Goal: Task Accomplishment & Management: Complete application form

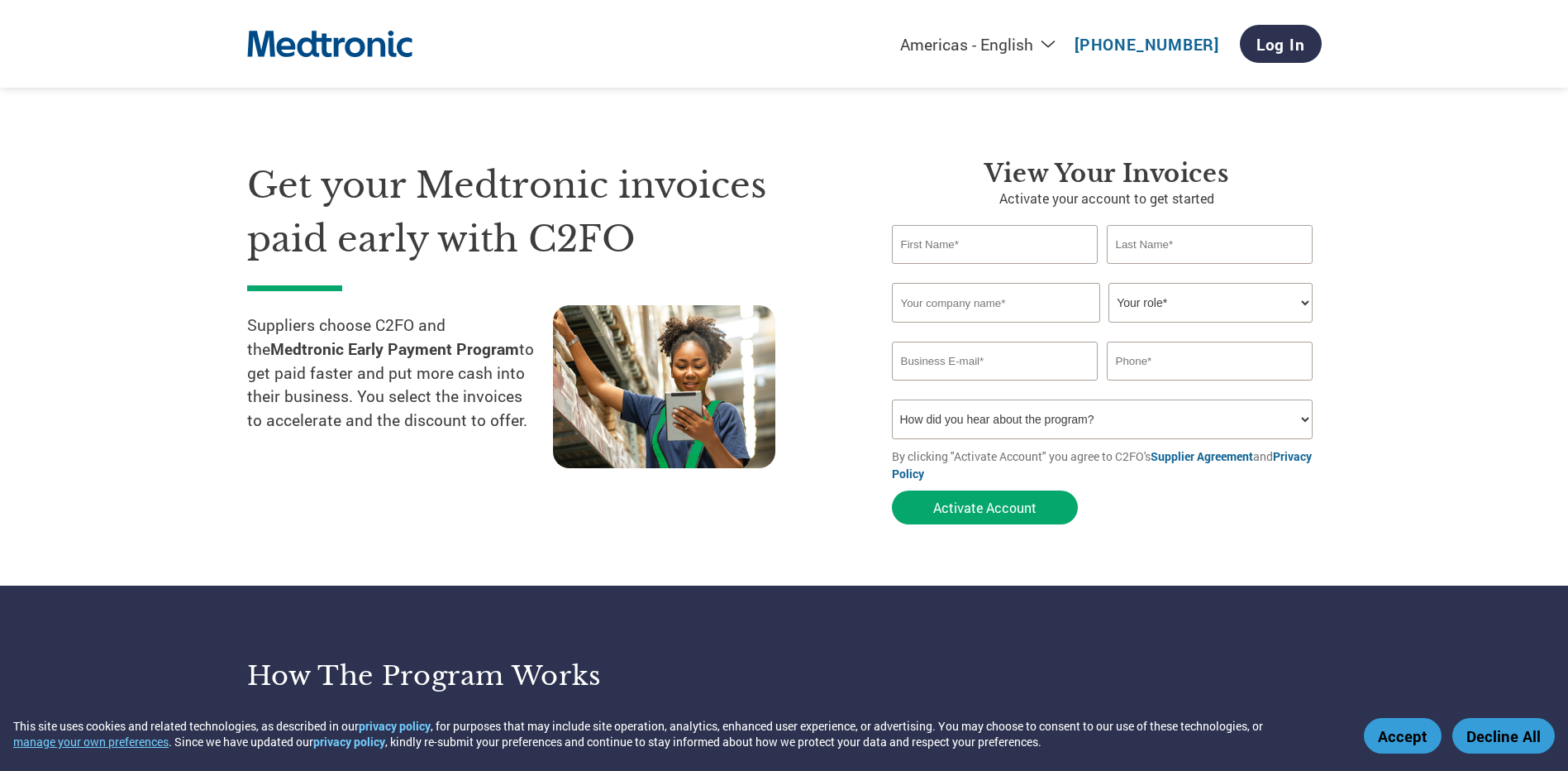
click at [947, 264] on div "Invalid first name or first name is too long Invalid last name or last name is …" at bounding box center [1107, 273] width 430 height 19
click at [951, 253] on input "text" at bounding box center [995, 244] width 207 height 39
type input "Accounts"
type input "Re"
click at [951, 253] on input "Accounts" at bounding box center [995, 244] width 207 height 39
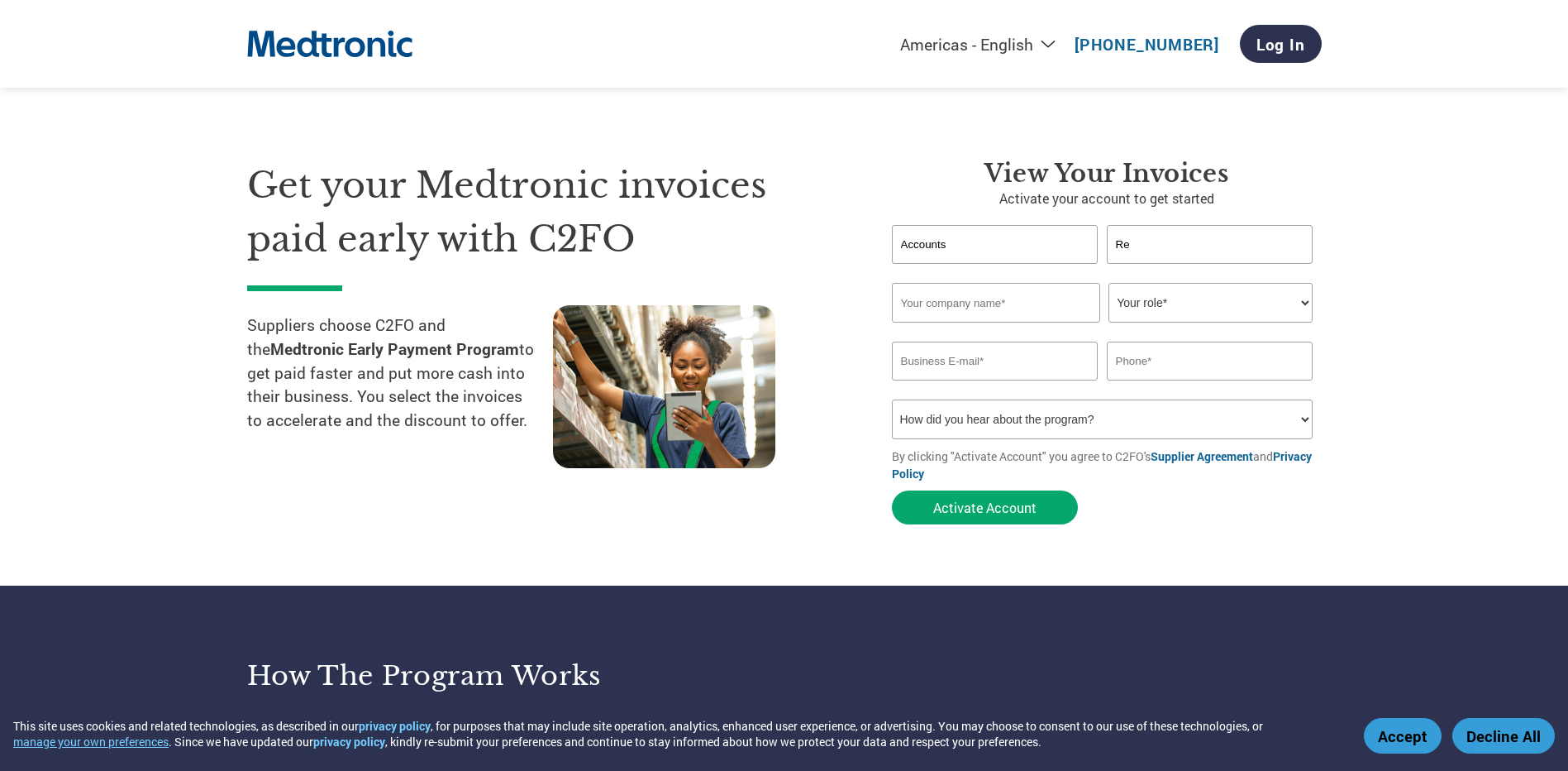
click at [951, 253] on input "Accounts" at bounding box center [995, 244] width 207 height 39
type input "Thread"
type input "Research"
type input "Thread Research"
click at [1167, 288] on select "Your role* CFO Controller Credit Manager Finance Director Treasurer CEO Preside…" at bounding box center [1211, 303] width 204 height 40
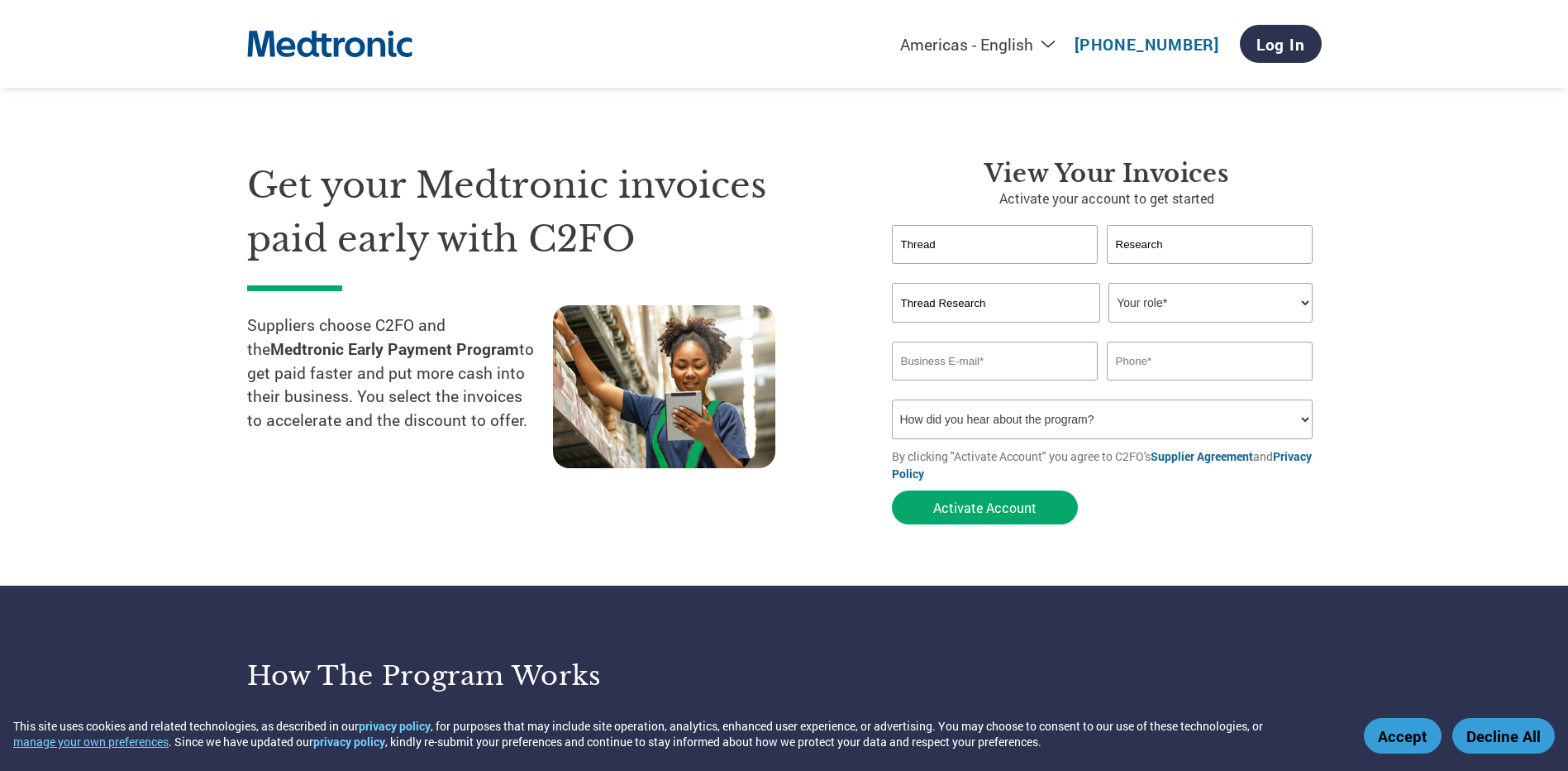
select select "ACCOUNTS_RECEIVABLE"
click at [1109, 283] on select "Your role* CFO Controller Credit Manager Finance Director Treasurer CEO Preside…" at bounding box center [1211, 303] width 204 height 40
click at [963, 358] on input "email" at bounding box center [995, 360] width 207 height 39
click at [1158, 370] on input "text" at bounding box center [1211, 360] width 207 height 39
click at [1045, 406] on select "How did you hear about the program? Received a letter Email Social Media Online…" at bounding box center [1103, 419] width 422 height 40
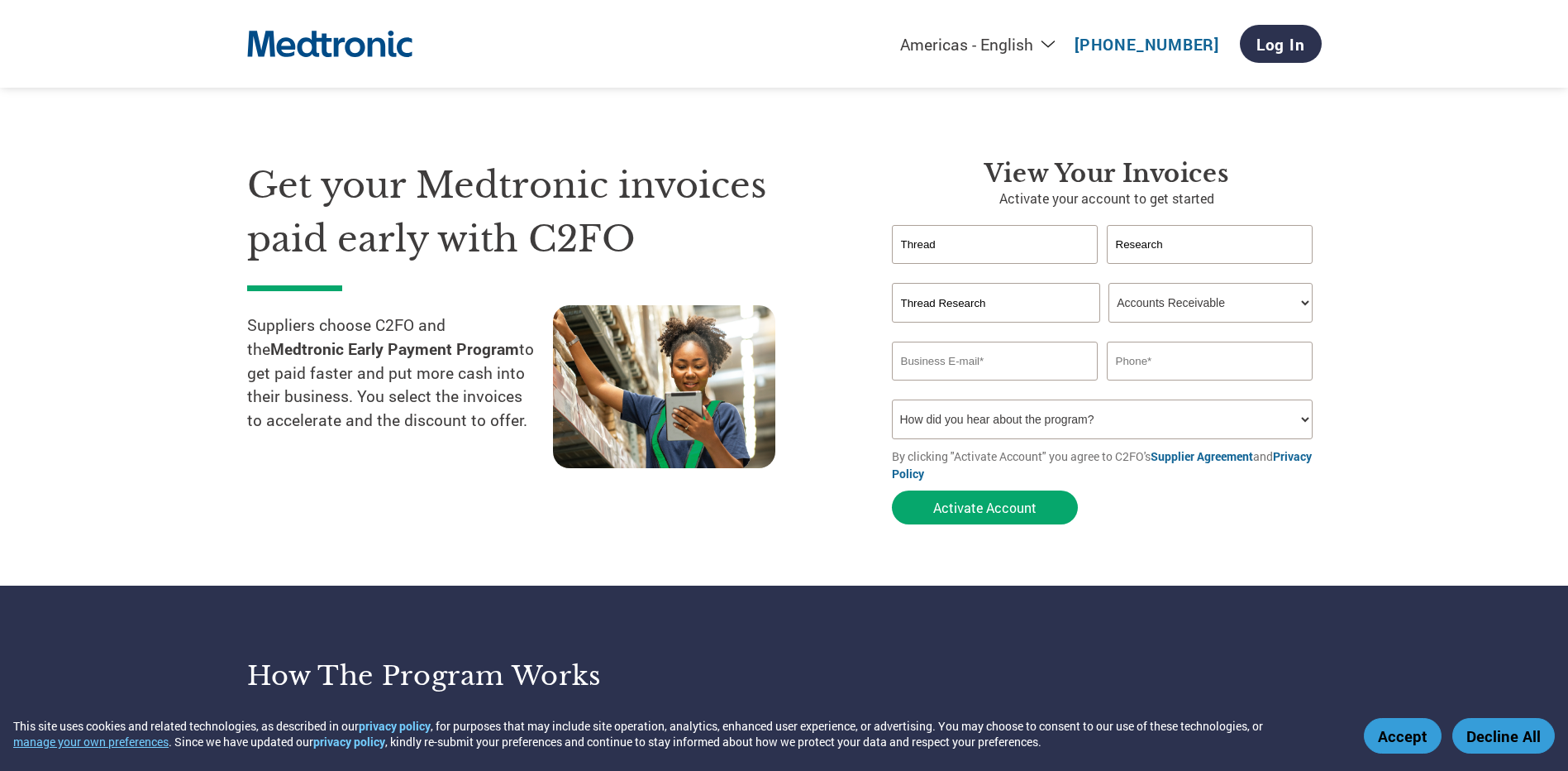
click at [828, 516] on div "Get your Medtronic invoices paid early with C2FO Suppliers choose C2FO and the …" at bounding box center [557, 345] width 620 height 374
click at [1207, 370] on input "text" at bounding box center [1211, 360] width 207 height 39
click at [1128, 371] on input "text" at bounding box center [1211, 360] width 207 height 39
click at [1118, 359] on input "18889484732" at bounding box center [1211, 360] width 207 height 39
type input "8889484732"
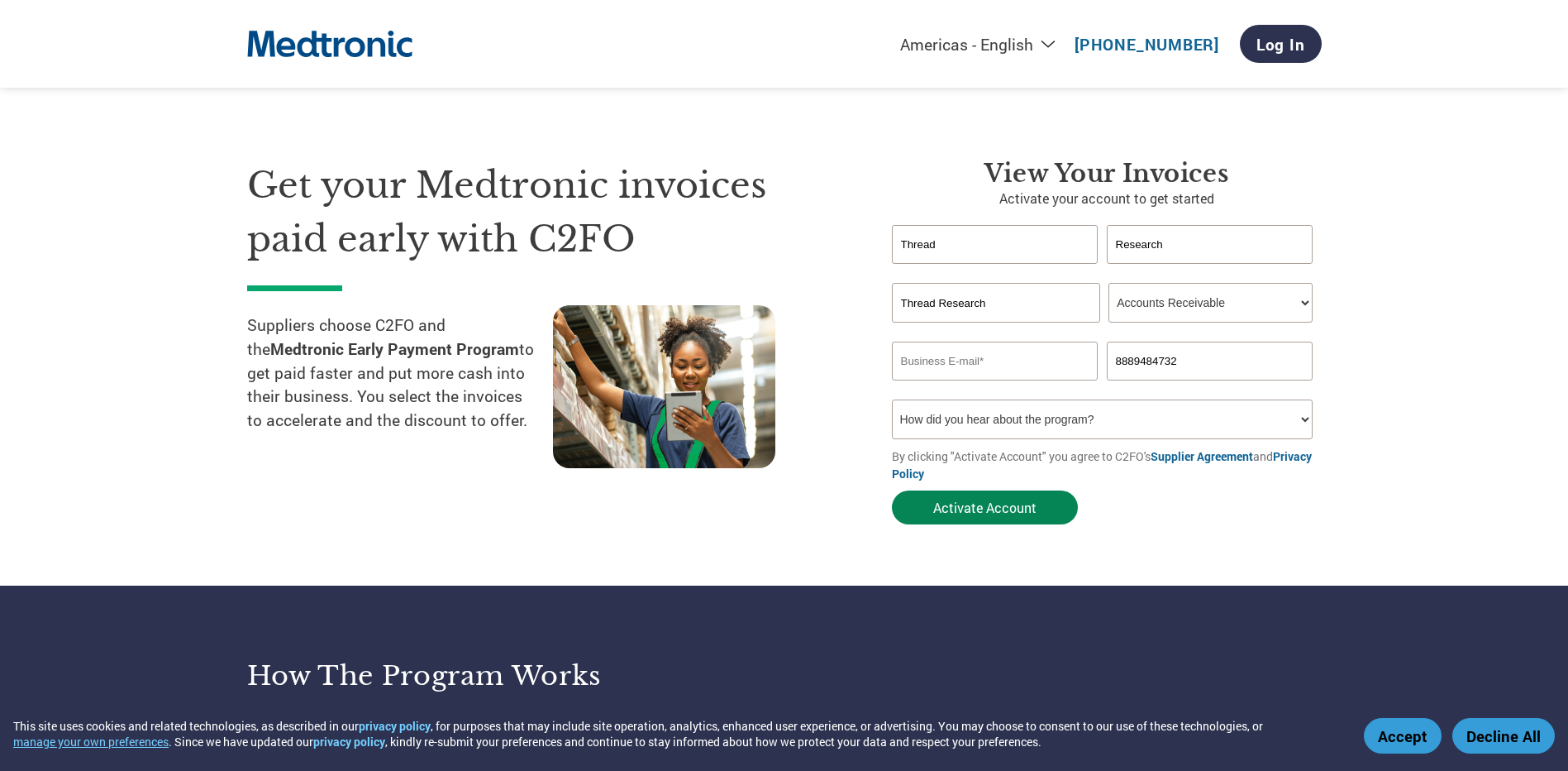
click at [1012, 510] on button "Activate Account" at bounding box center [985, 507] width 186 height 34
click at [1015, 365] on input "email" at bounding box center [995, 360] width 207 height 39
click at [1015, 364] on input "email" at bounding box center [995, 360] width 207 height 39
type input "[EMAIL_ADDRESS][DOMAIN_NAME]"
click at [1426, 338] on section "Get your Medtronic invoices paid early with C2FO Suppliers choose C2FO and the …" at bounding box center [784, 326] width 1568 height 520
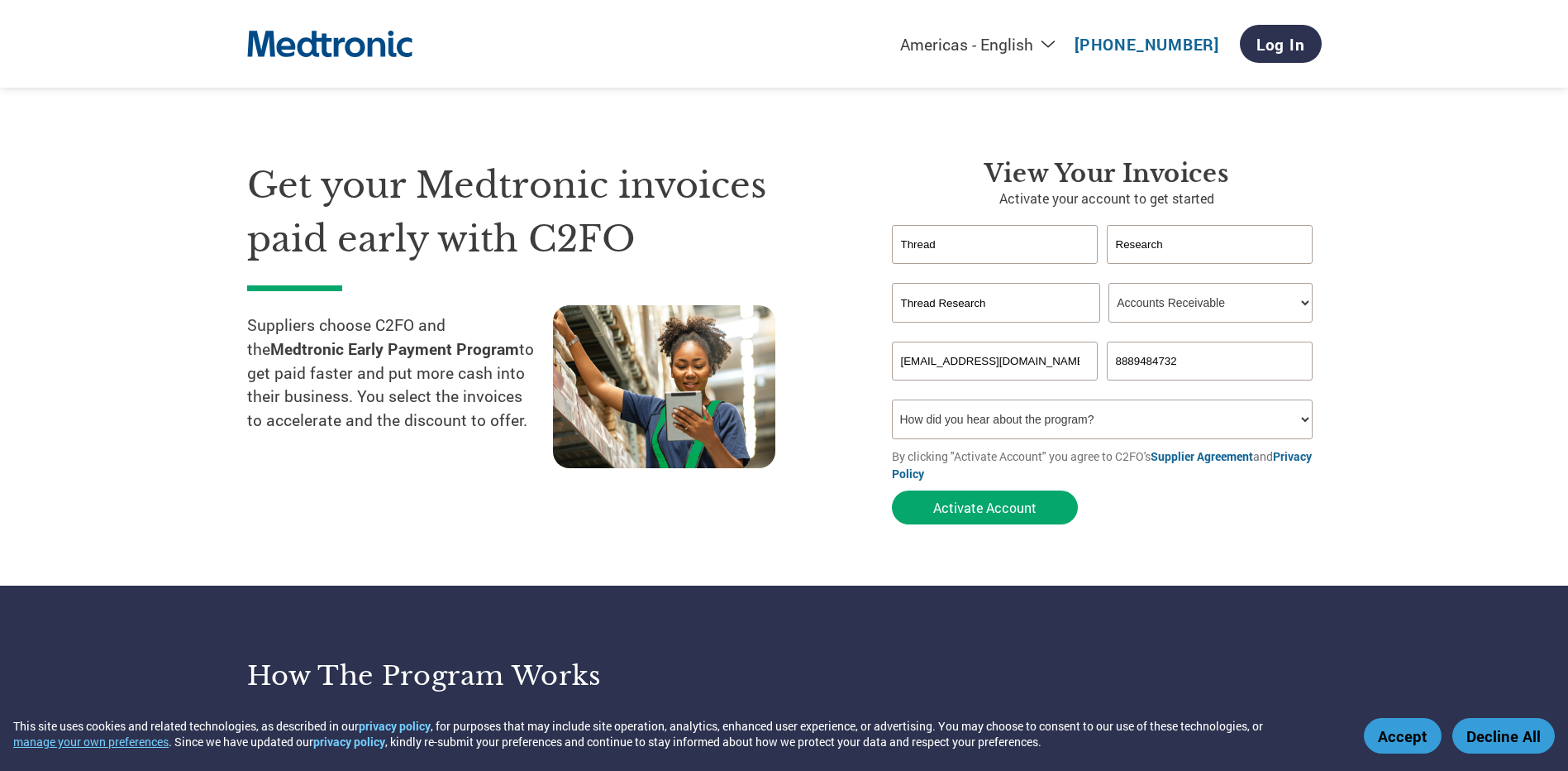
click at [1188, 419] on select "How did you hear about the program? Received a letter Email Social Media Online…" at bounding box center [1103, 419] width 422 height 40
click at [850, 479] on div "Get your Medtronic invoices paid early with C2FO Suppliers choose C2FO and the …" at bounding box center [557, 345] width 620 height 374
click at [956, 503] on button "Activate Account" at bounding box center [985, 507] width 186 height 34
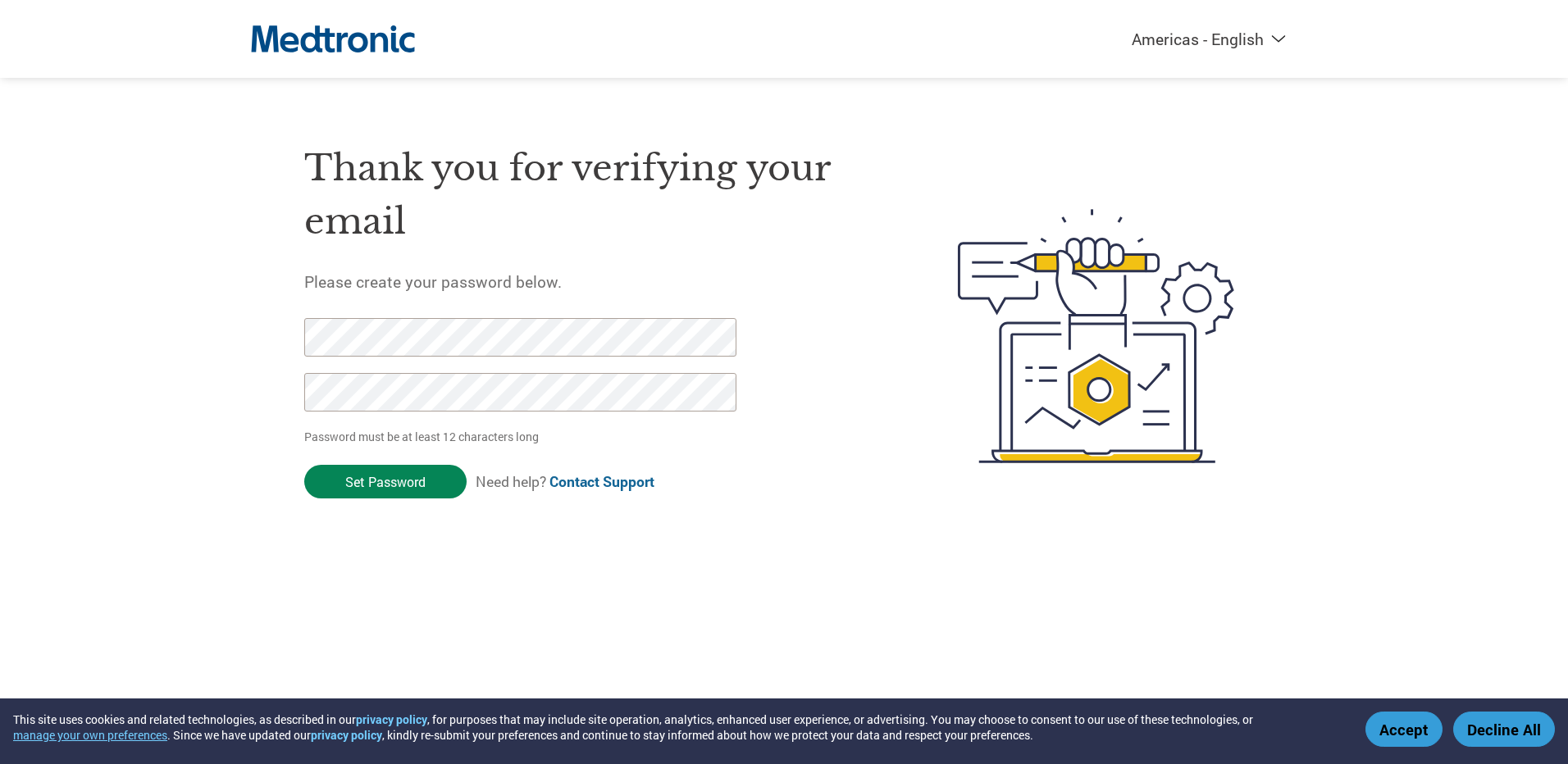
click at [382, 483] on input "Set Password" at bounding box center [385, 482] width 163 height 34
